Goal: Find specific page/section: Find specific page/section

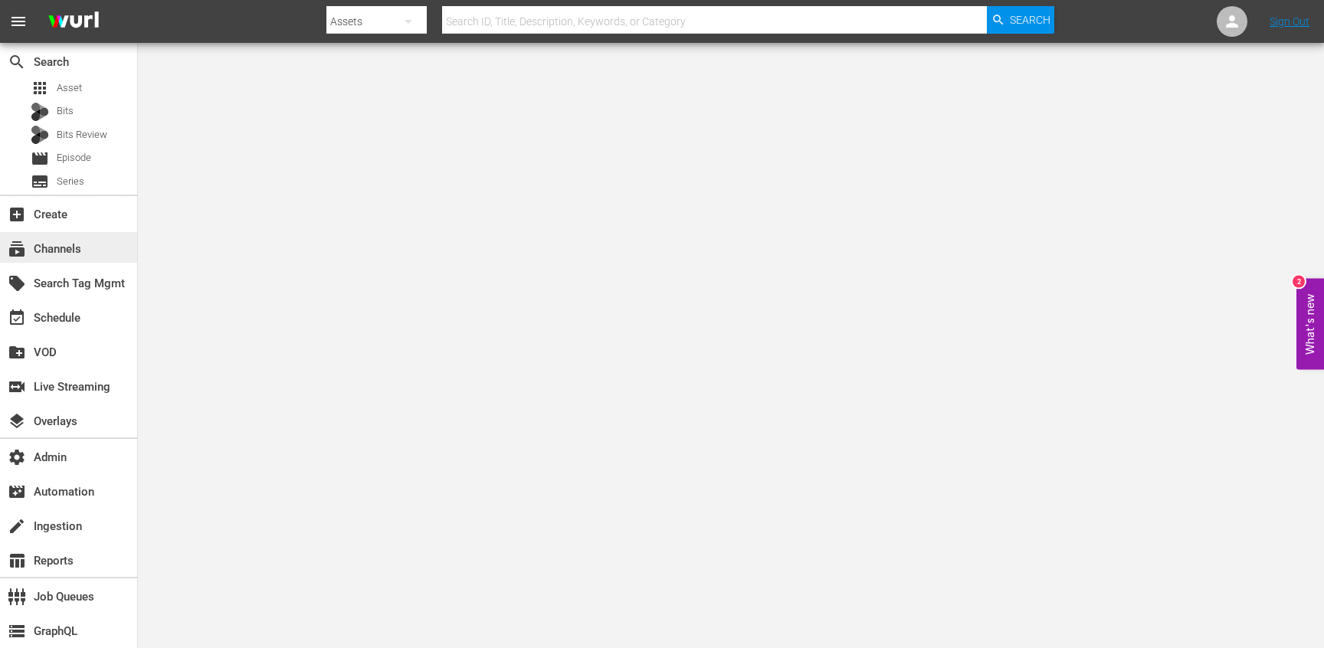
click at [74, 251] on div "subscriptions Channels" at bounding box center [43, 247] width 86 height 14
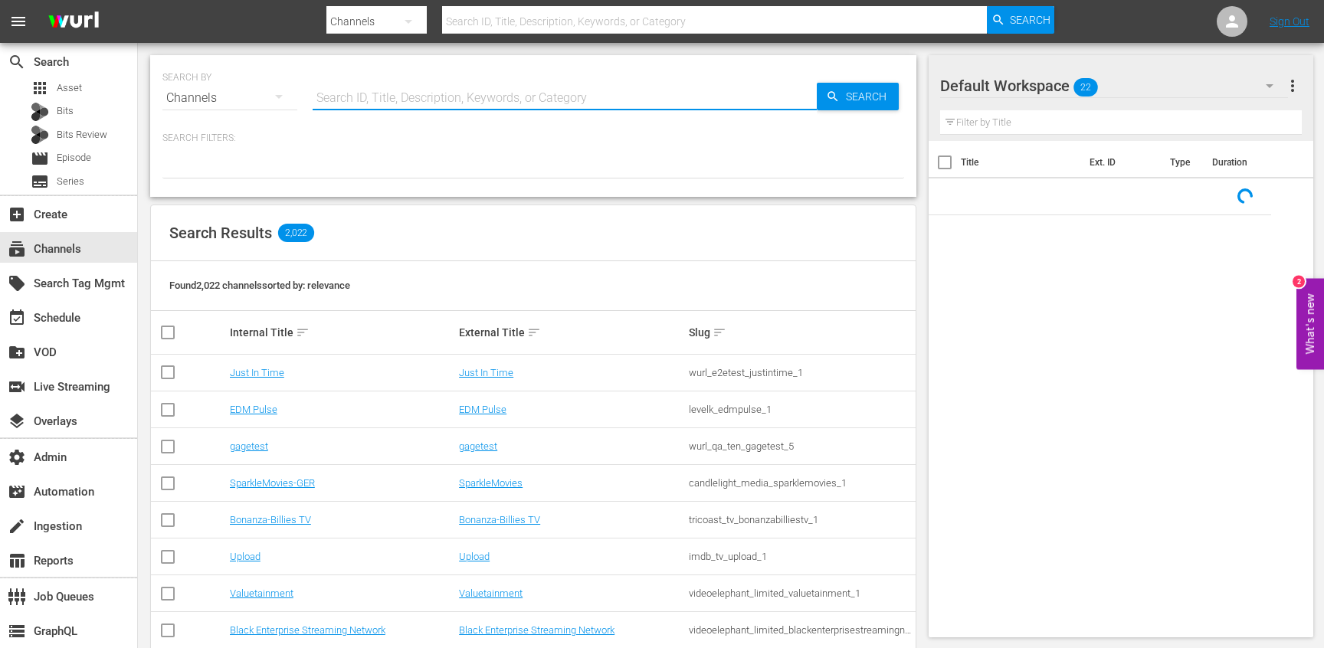
click at [372, 102] on input "text" at bounding box center [565, 98] width 504 height 37
paste input "cinedigm-entertainment-corp-realmadrid-1"
type input "cinedigm-entertainment-corp-realmadrid-1"
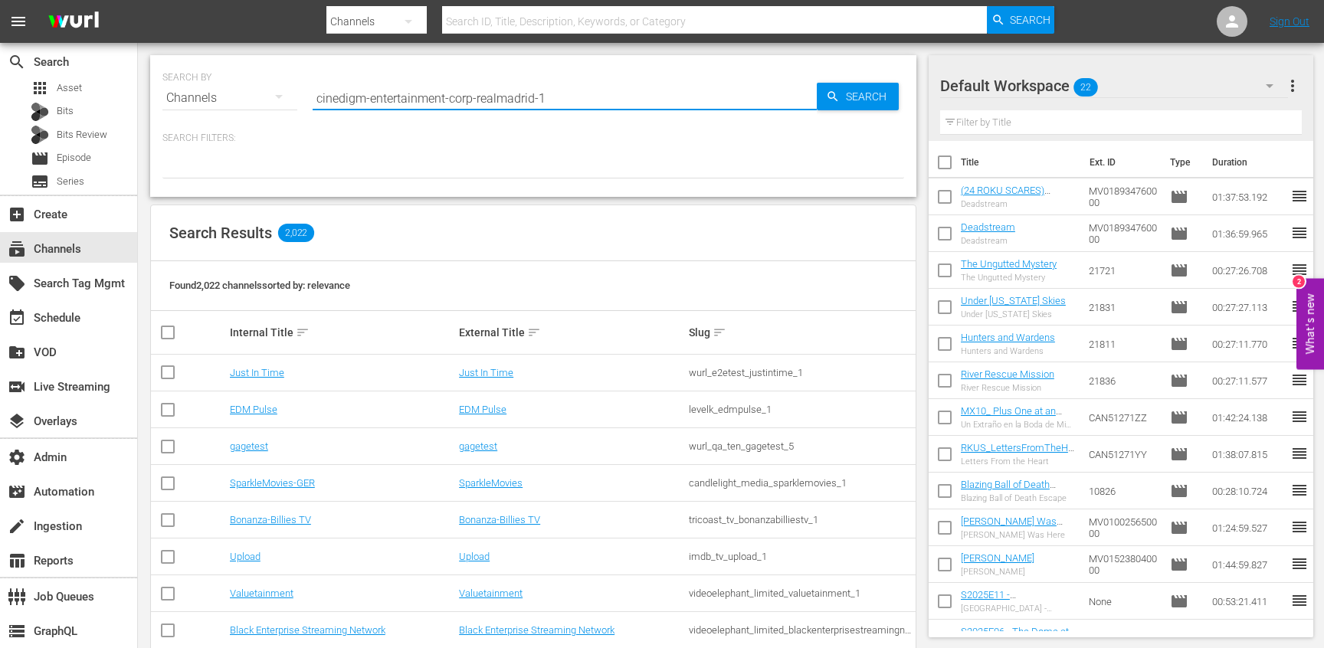
type input "cinedigm-entertainment-corp-realmadrid-1"
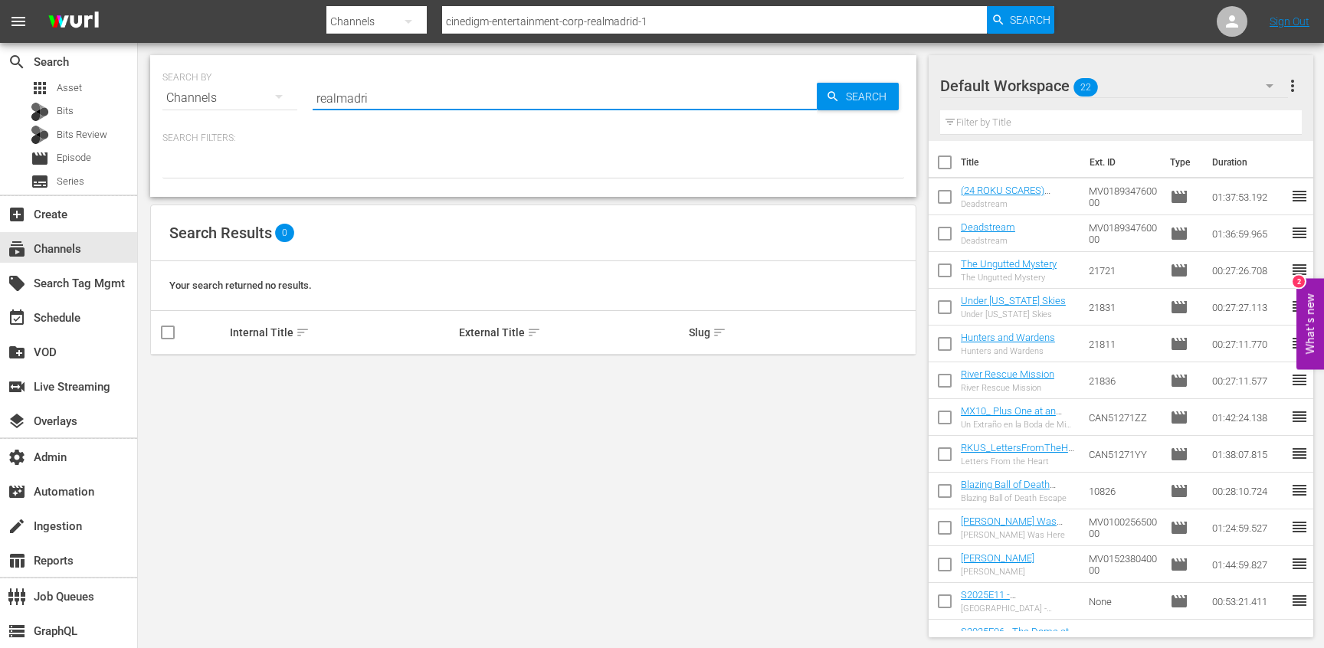
type input "realmadrid"
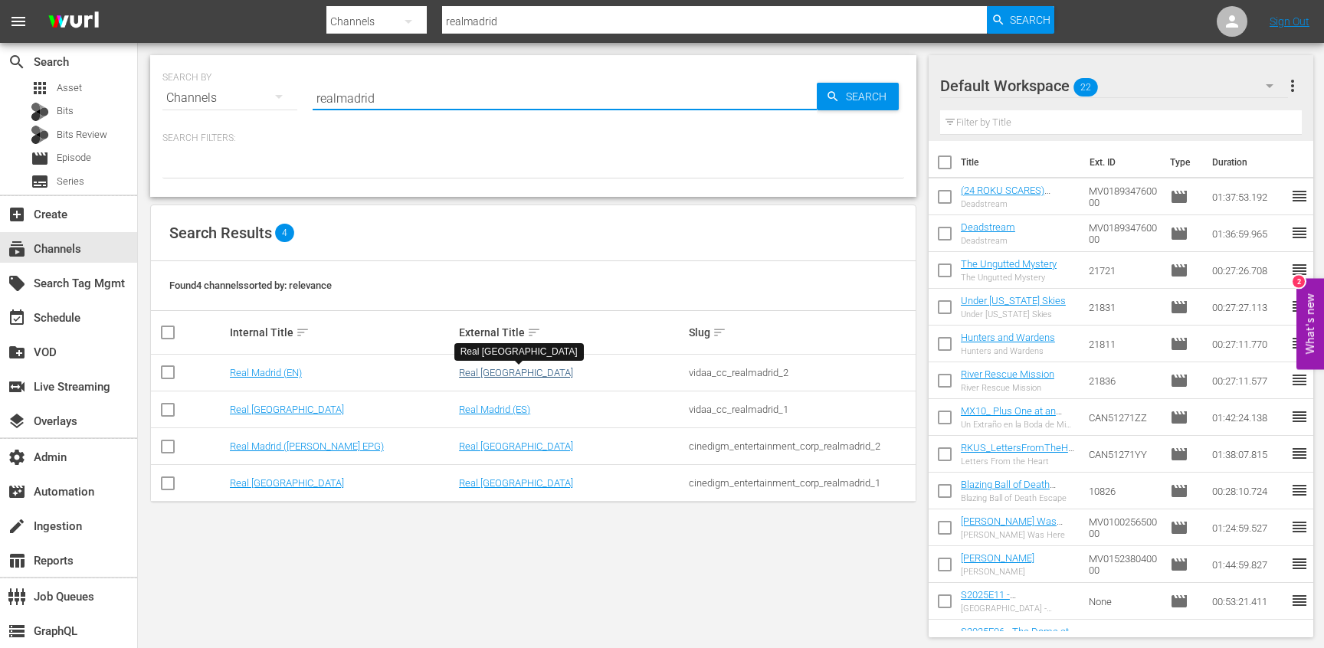
type input "realmadrid"
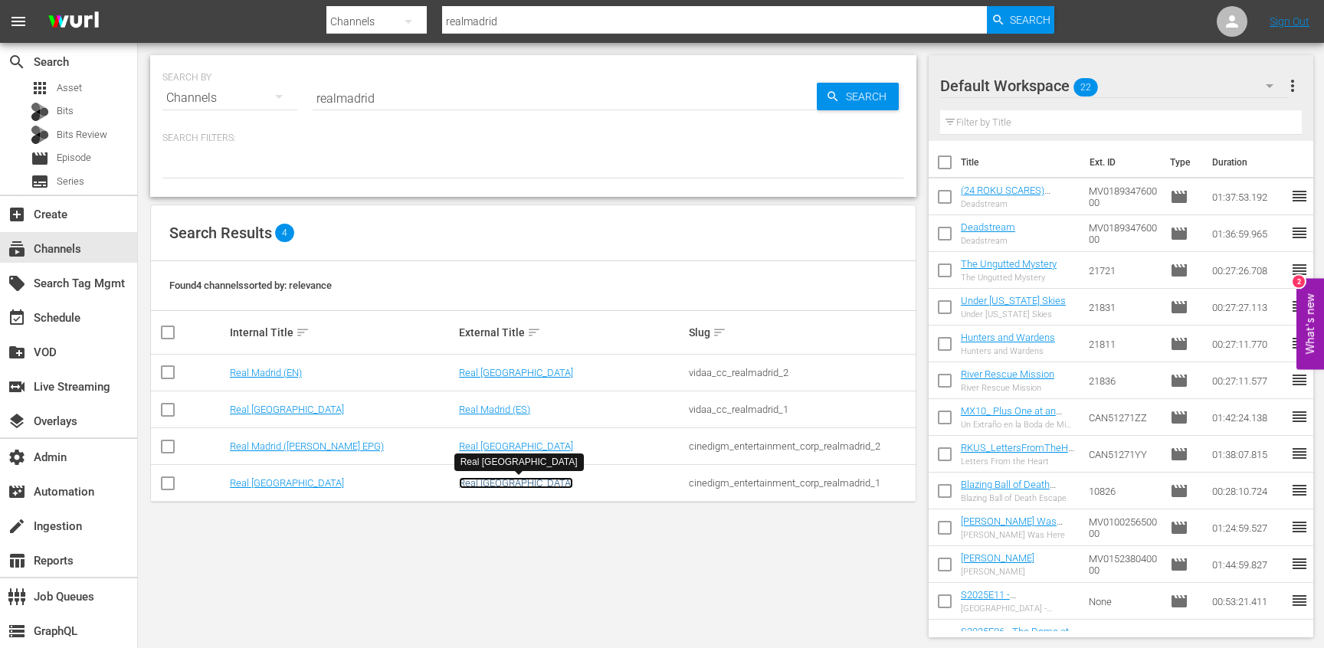
click at [477, 485] on link "Real [GEOGRAPHIC_DATA]" at bounding box center [516, 482] width 114 height 11
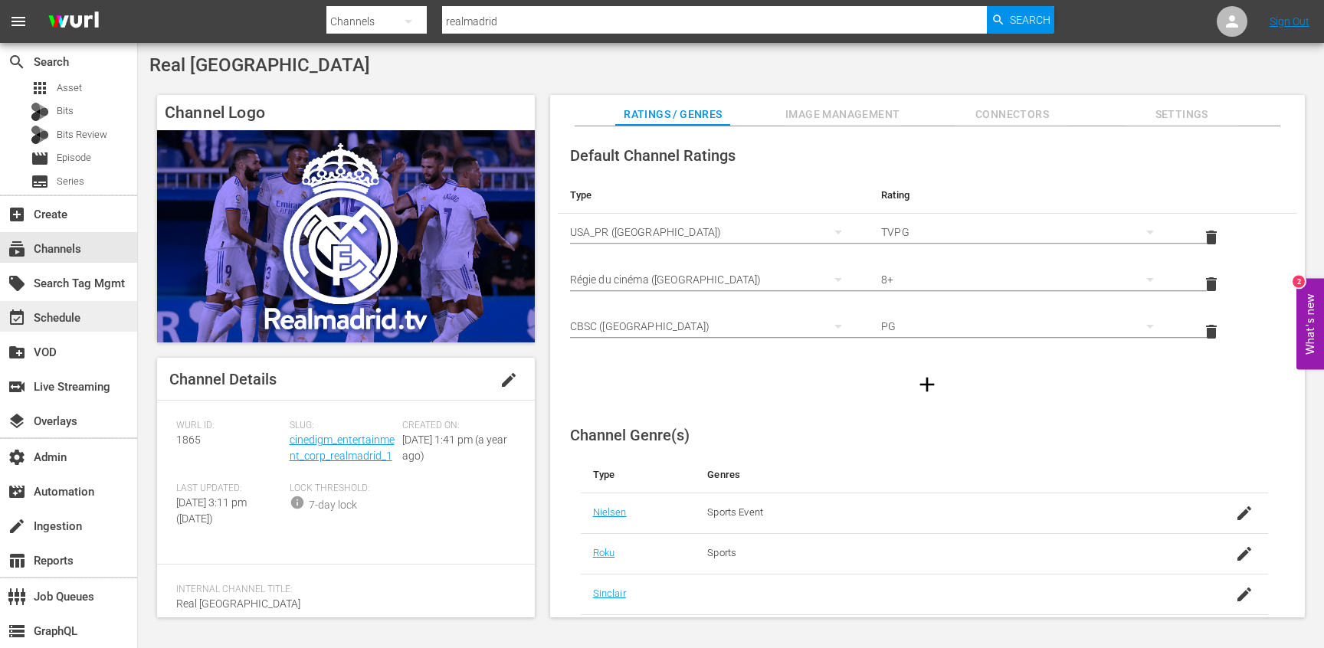
click at [67, 323] on div "event_available Schedule" at bounding box center [43, 316] width 86 height 14
